Goal: Information Seeking & Learning: Learn about a topic

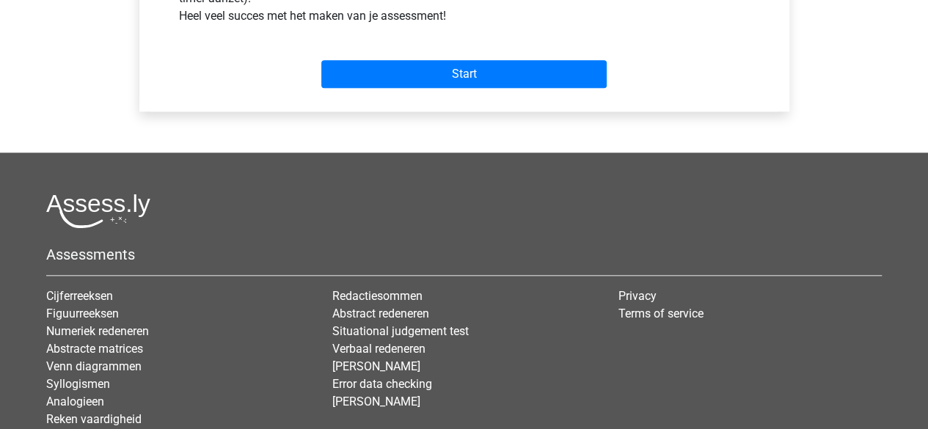
scroll to position [728, 0]
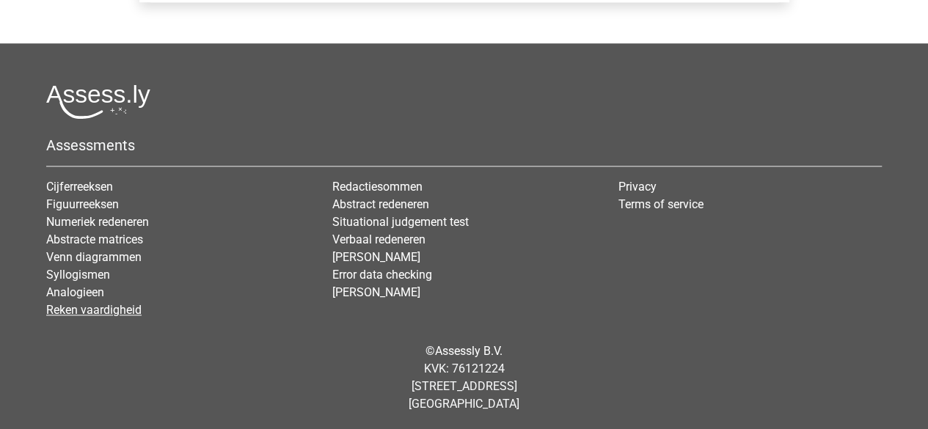
click at [109, 310] on link "Reken vaardigheid" at bounding box center [93, 310] width 95 height 14
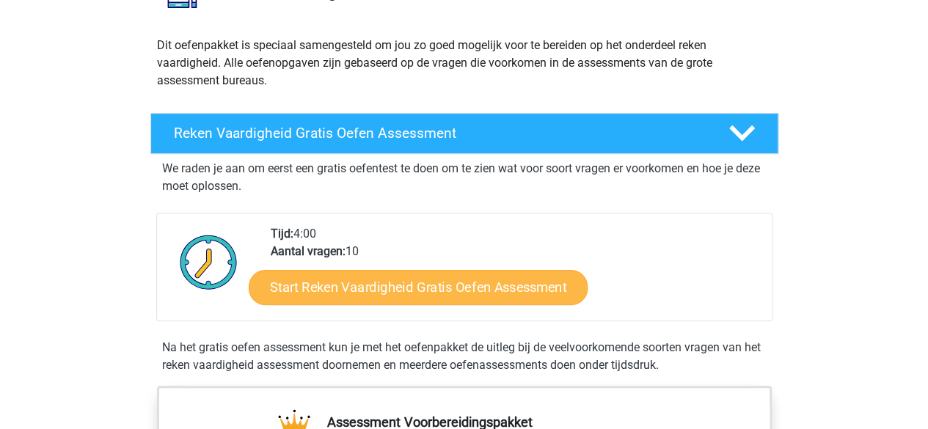
scroll to position [147, 0]
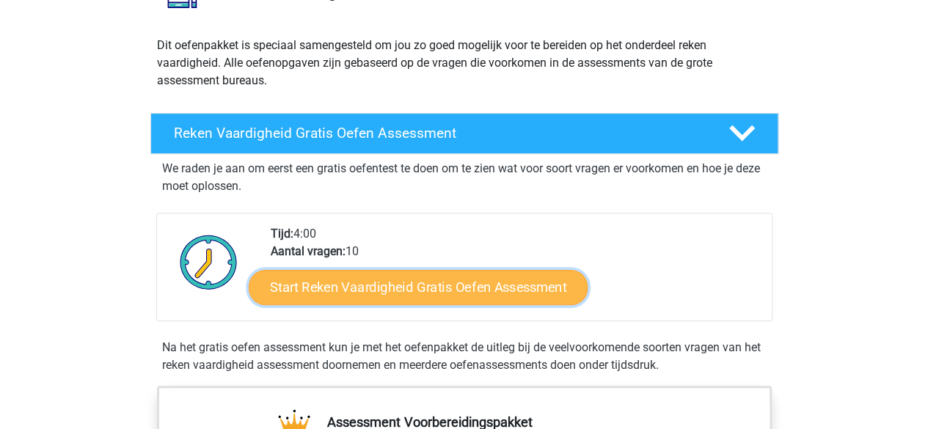
click at [455, 290] on link "Start Reken Vaardigheid Gratis Oefen Assessment" at bounding box center [418, 286] width 339 height 35
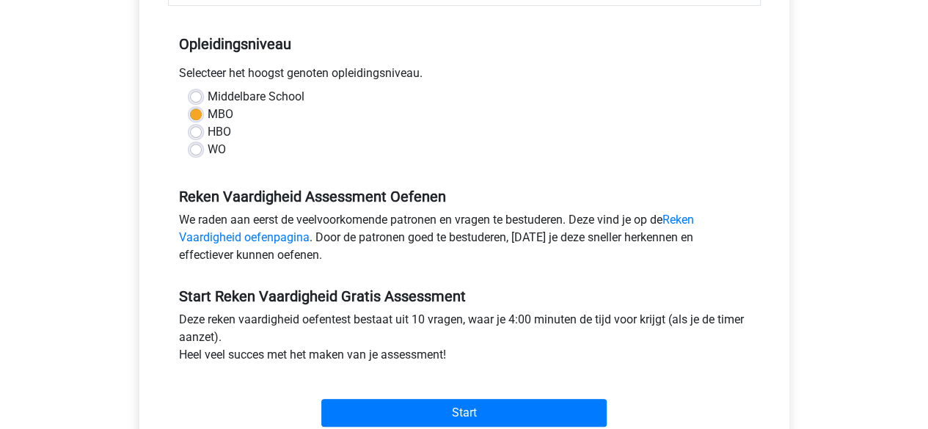
scroll to position [293, 0]
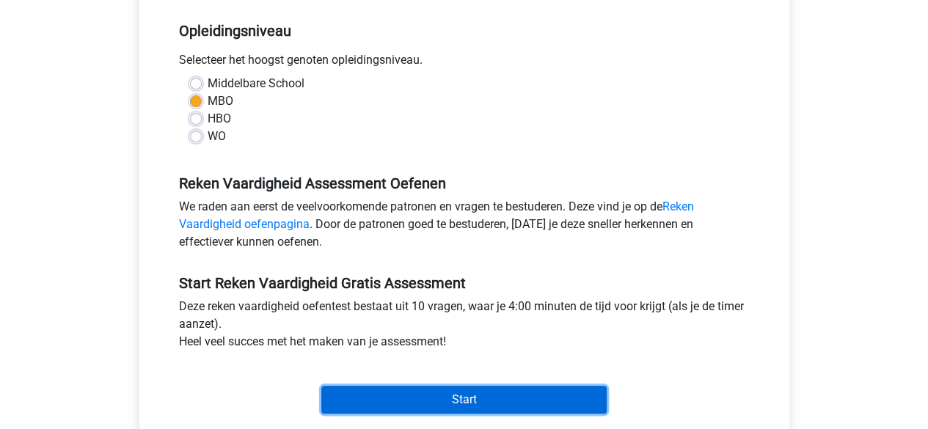
click at [505, 387] on input "Start" at bounding box center [463, 400] width 285 height 28
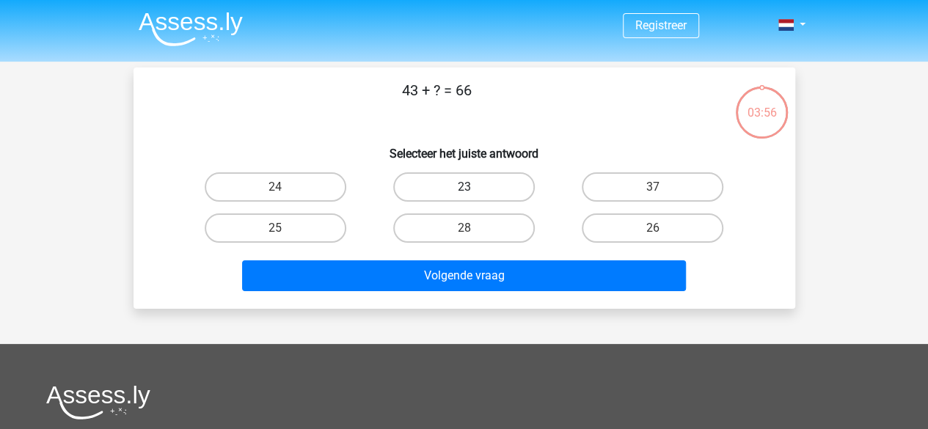
click at [478, 190] on label "23" at bounding box center [464, 186] width 142 height 29
click at [473, 190] on input "23" at bounding box center [468, 192] width 10 height 10
radio input "true"
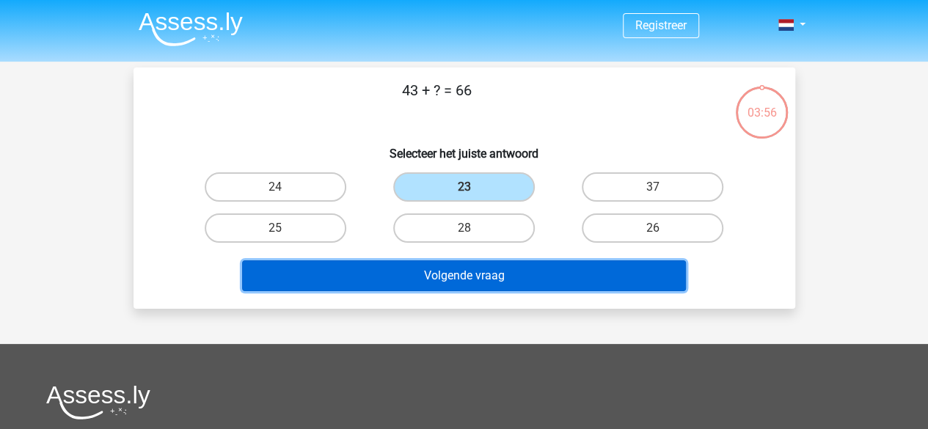
click at [503, 273] on button "Volgende vraag" at bounding box center [464, 275] width 444 height 31
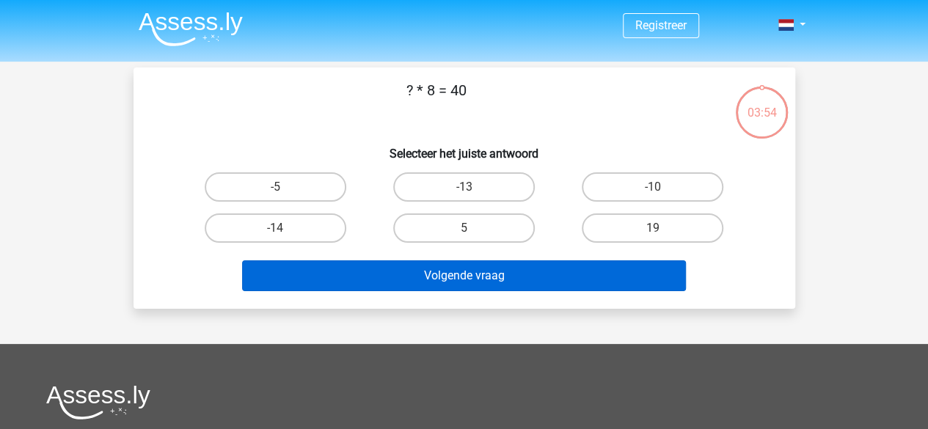
scroll to position [67, 0]
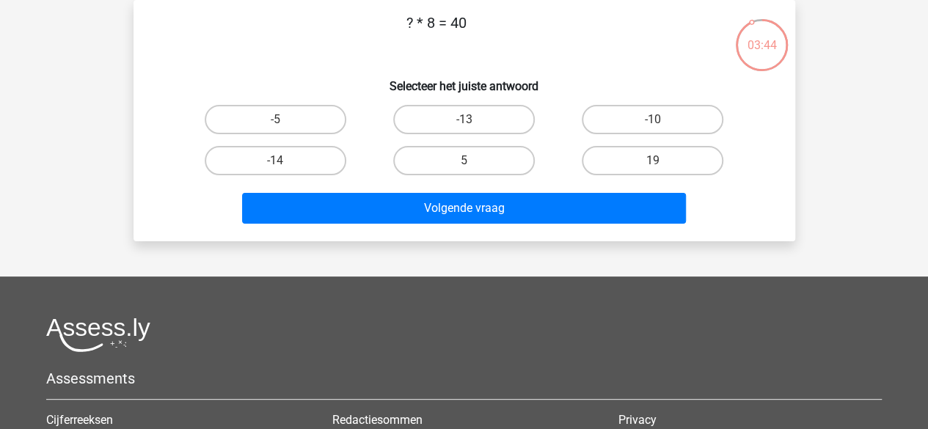
click at [471, 163] on input "5" at bounding box center [468, 166] width 10 height 10
radio input "true"
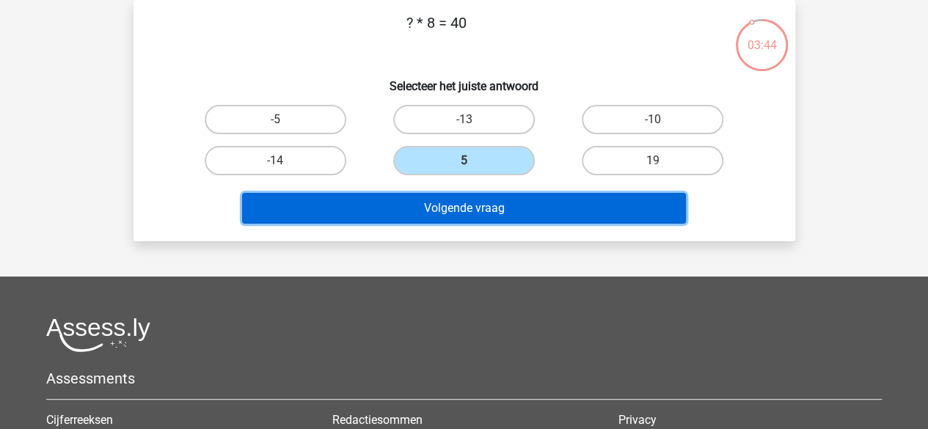
click at [494, 210] on button "Volgende vraag" at bounding box center [464, 208] width 444 height 31
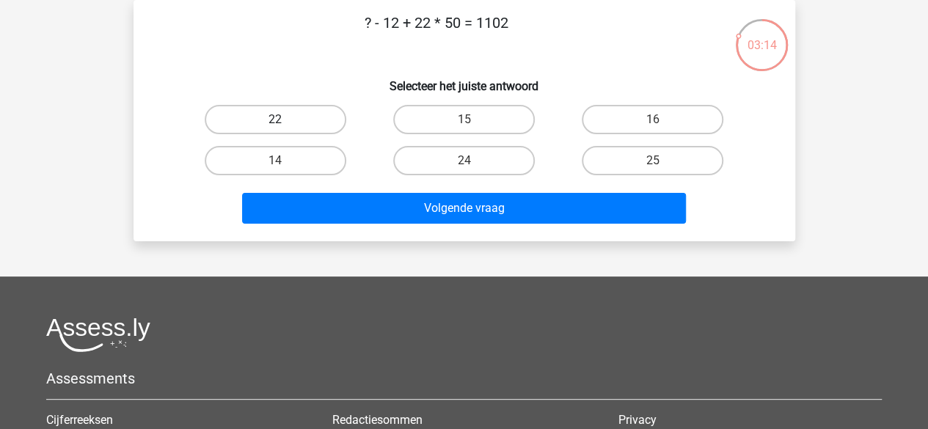
click at [303, 119] on label "22" at bounding box center [276, 119] width 142 height 29
click at [285, 120] on input "22" at bounding box center [280, 125] width 10 height 10
radio input "true"
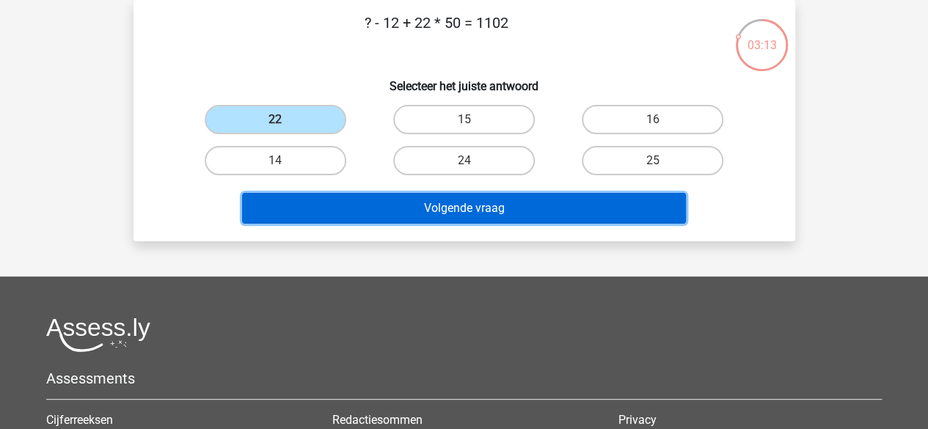
click at [552, 216] on button "Volgende vraag" at bounding box center [464, 208] width 444 height 31
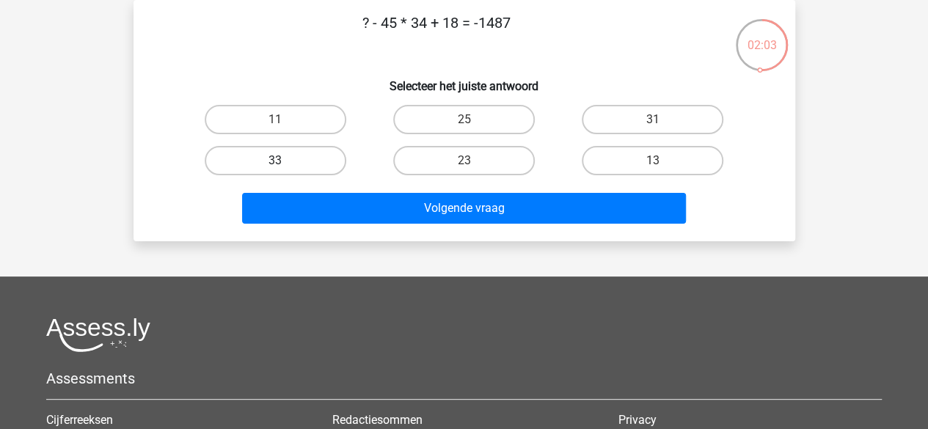
click at [314, 166] on label "33" at bounding box center [276, 160] width 142 height 29
click at [285, 166] on input "33" at bounding box center [280, 166] width 10 height 10
radio input "true"
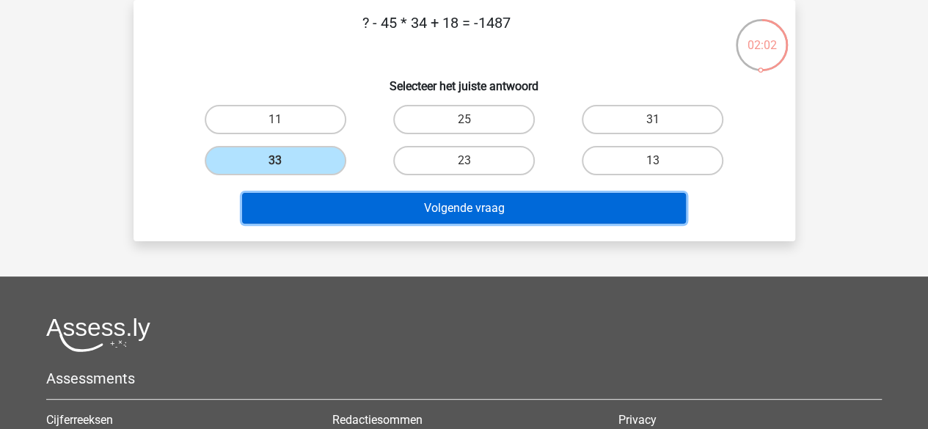
click at [493, 206] on button "Volgende vraag" at bounding box center [464, 208] width 444 height 31
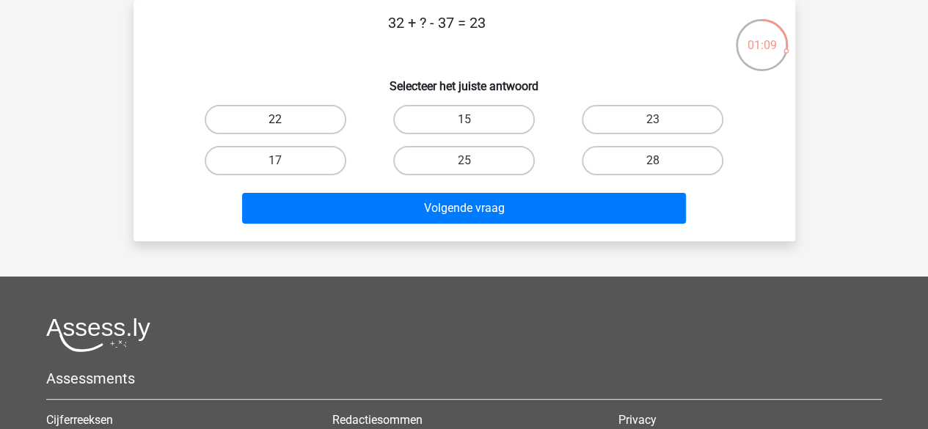
click at [270, 119] on label "22" at bounding box center [276, 119] width 142 height 29
click at [275, 120] on input "22" at bounding box center [280, 125] width 10 height 10
radio input "true"
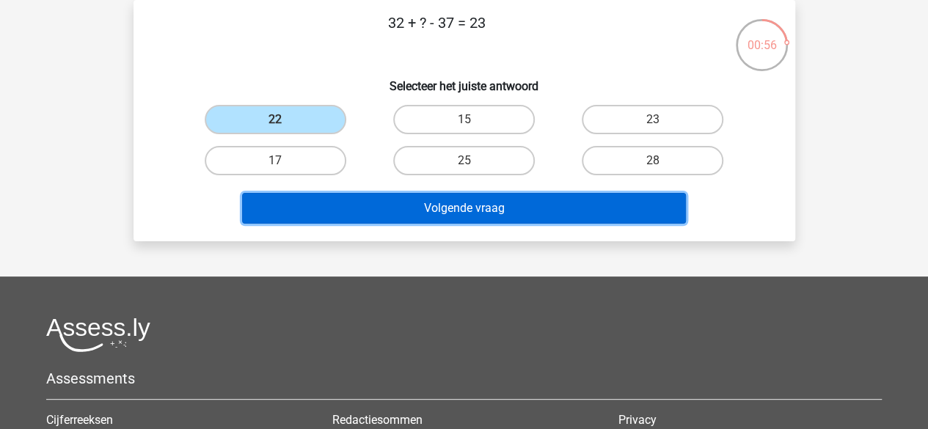
click at [540, 210] on button "Volgende vraag" at bounding box center [464, 208] width 444 height 31
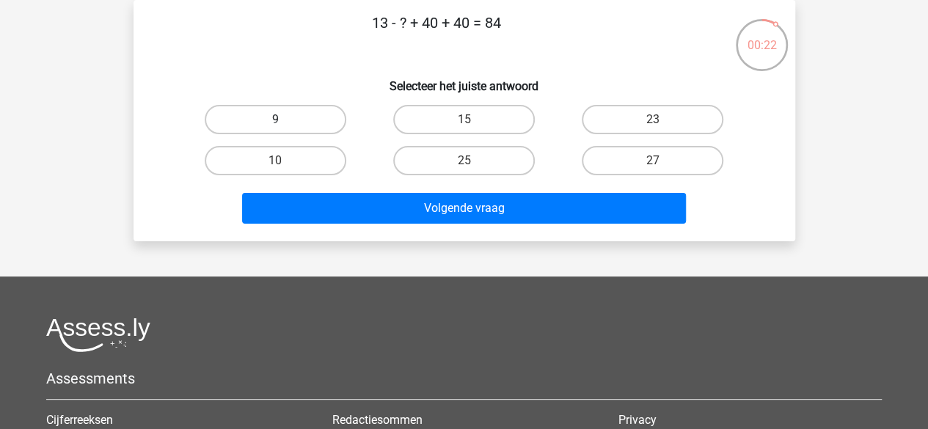
drag, startPoint x: 312, startPoint y: 115, endPoint x: 318, endPoint y: 121, distance: 8.8
click at [312, 115] on label "9" at bounding box center [276, 119] width 142 height 29
click at [285, 120] on input "9" at bounding box center [280, 125] width 10 height 10
radio input "true"
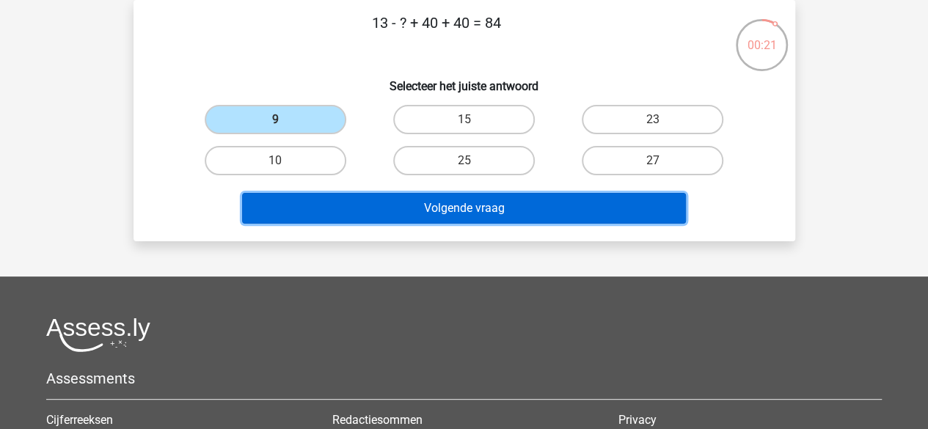
click at [487, 214] on button "Volgende vraag" at bounding box center [464, 208] width 444 height 31
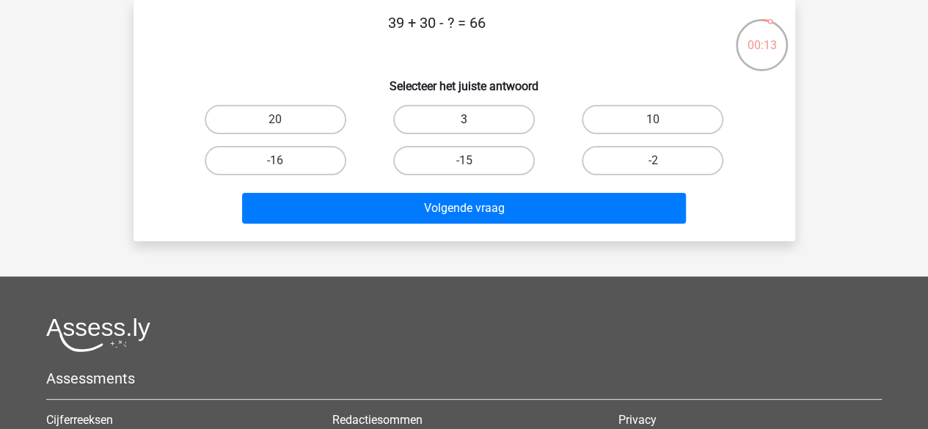
click at [485, 118] on label "3" at bounding box center [464, 119] width 142 height 29
click at [473, 120] on input "3" at bounding box center [468, 125] width 10 height 10
radio input "true"
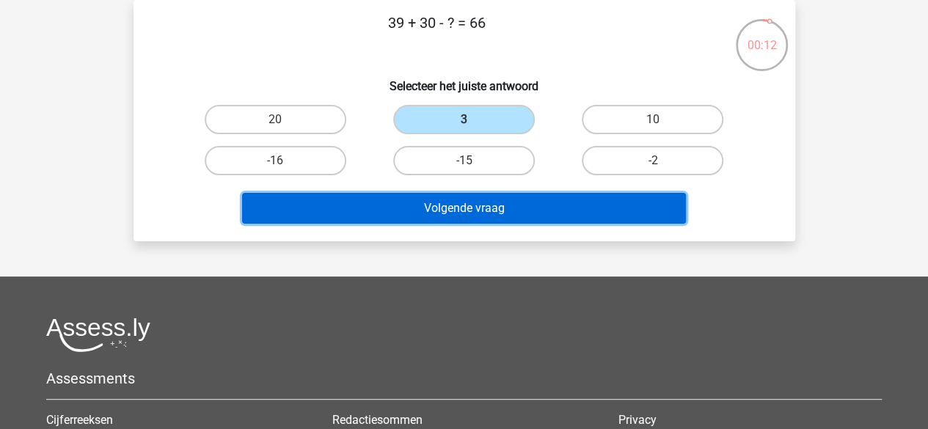
click at [515, 219] on button "Volgende vraag" at bounding box center [464, 208] width 444 height 31
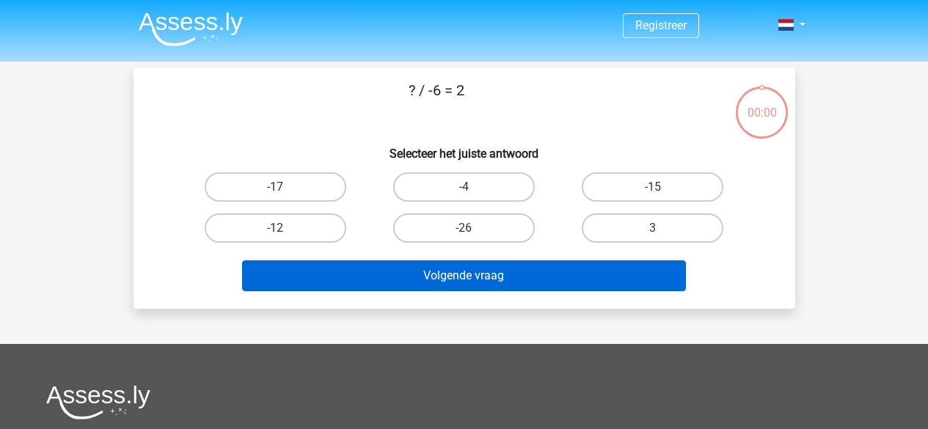
scroll to position [67, 0]
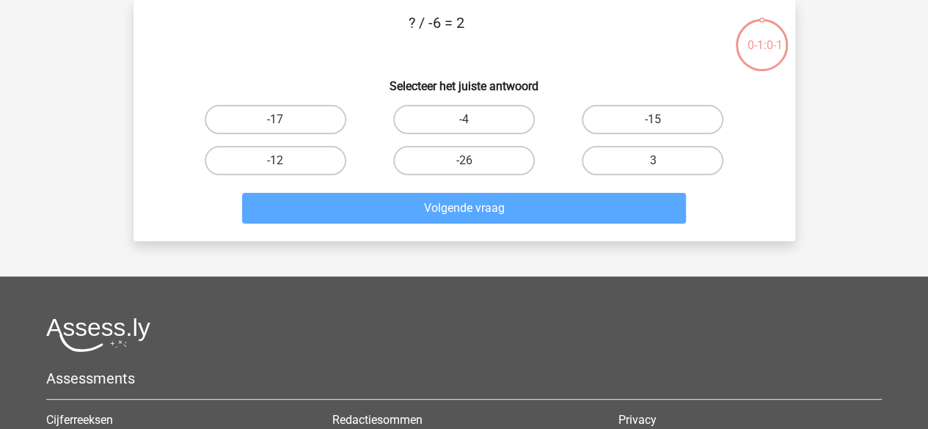
drag, startPoint x: 280, startPoint y: 152, endPoint x: 358, endPoint y: 185, distance: 84.4
click at [282, 153] on label "-12" at bounding box center [276, 160] width 142 height 29
click at [282, 161] on input "-12" at bounding box center [280, 166] width 10 height 10
radio input "true"
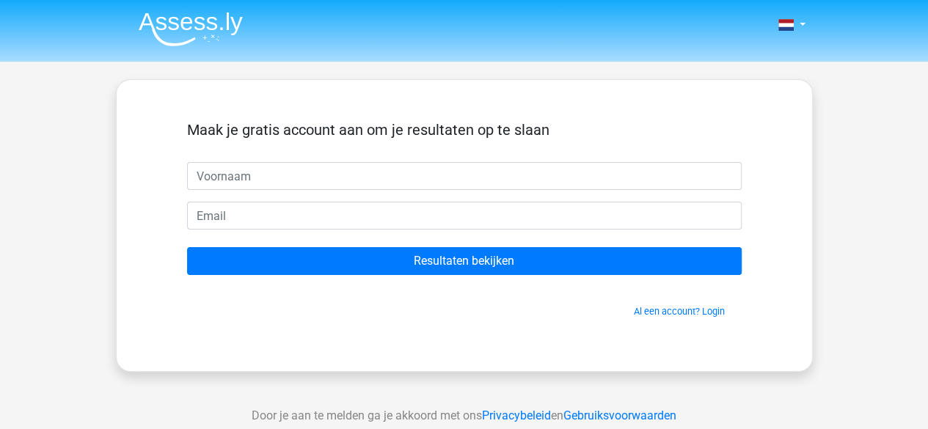
click at [672, 133] on h5 "Maak je gratis account aan om je resultaten op te slaan" at bounding box center [464, 130] width 554 height 18
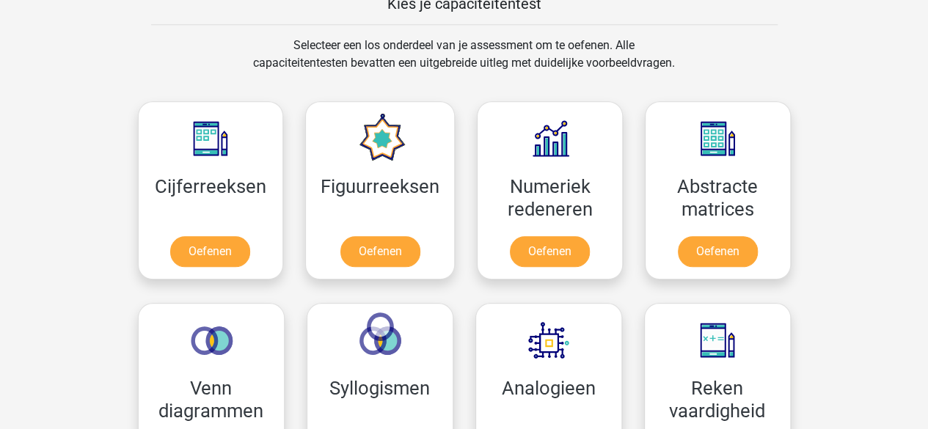
scroll to position [733, 0]
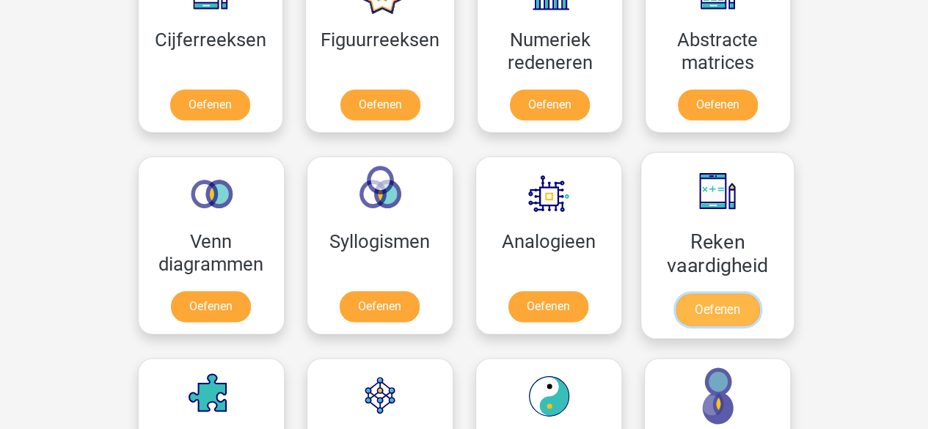
click at [720, 301] on link "Oefenen" at bounding box center [717, 309] width 84 height 32
